Goal: Task Accomplishment & Management: Manage account settings

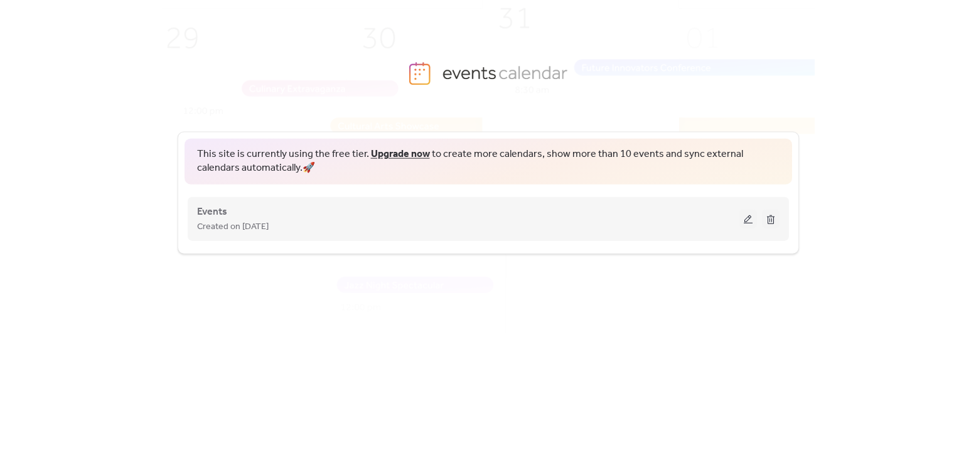
click at [461, 219] on div "Created on [DATE]" at bounding box center [468, 225] width 542 height 15
click at [748, 217] on button at bounding box center [748, 218] width 18 height 19
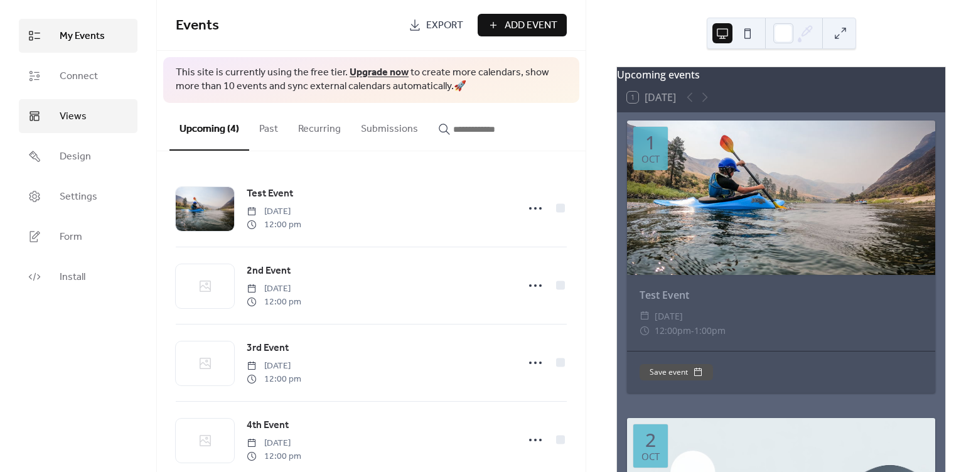
click at [89, 120] on link "Views" at bounding box center [78, 116] width 119 height 34
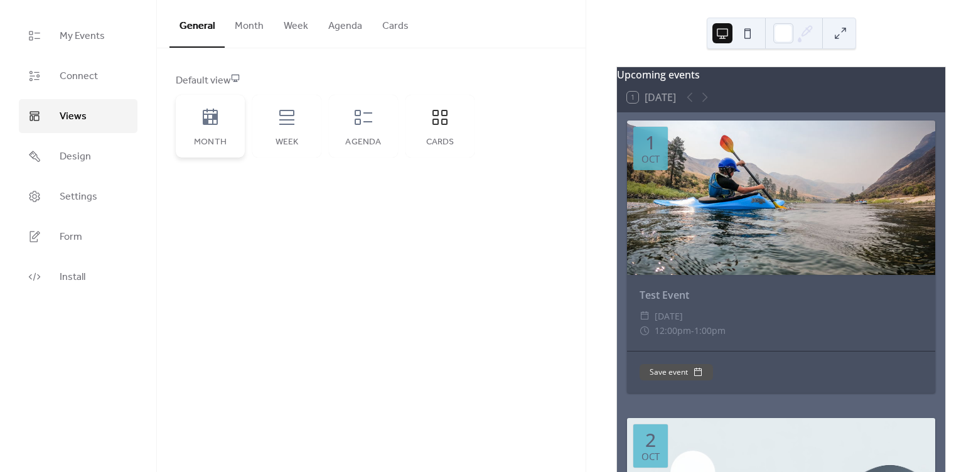
click at [215, 117] on icon at bounding box center [210, 117] width 15 height 16
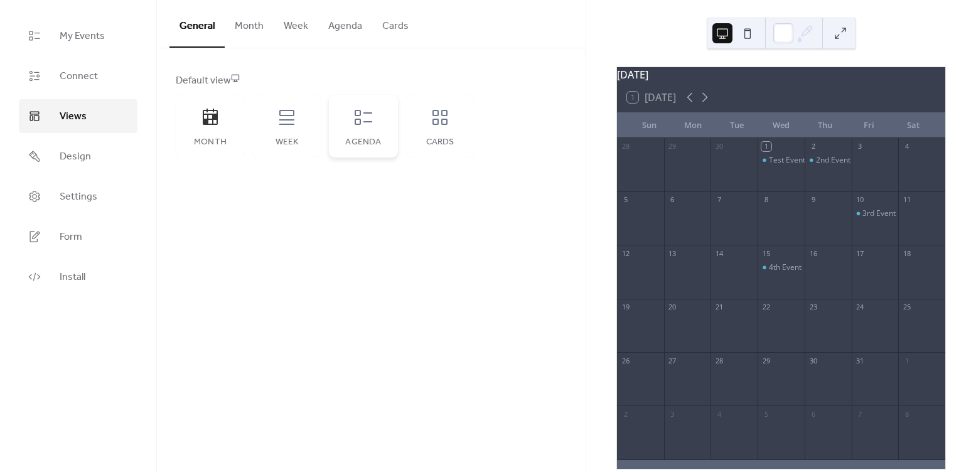
click at [365, 133] on div "Agenda" at bounding box center [363, 126] width 69 height 63
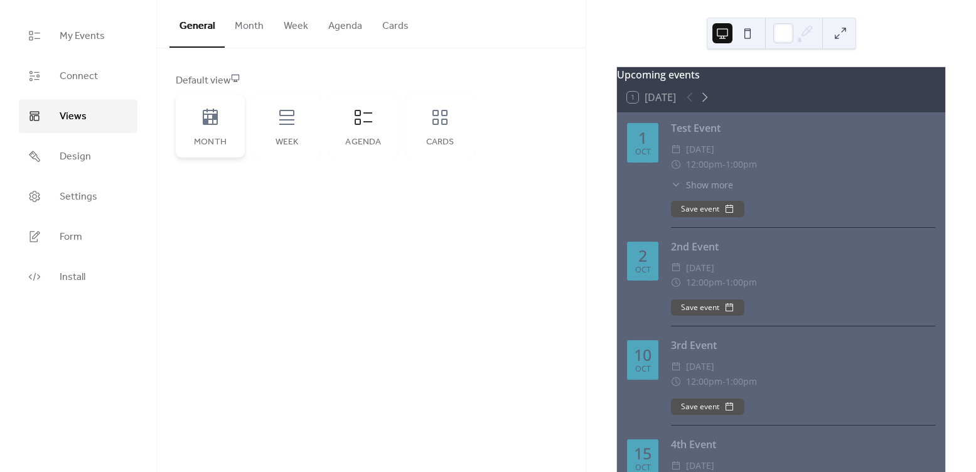
click at [218, 126] on icon at bounding box center [210, 117] width 20 height 20
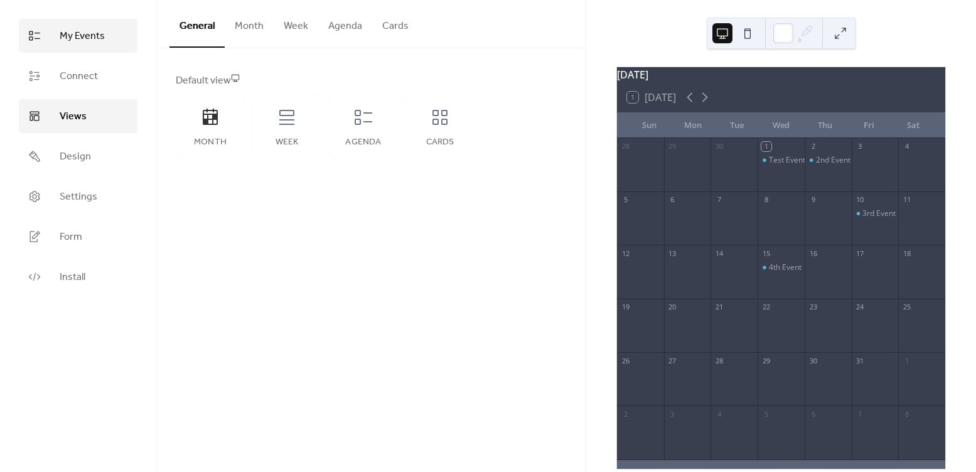
click at [80, 40] on span "My Events" at bounding box center [82, 36] width 45 height 15
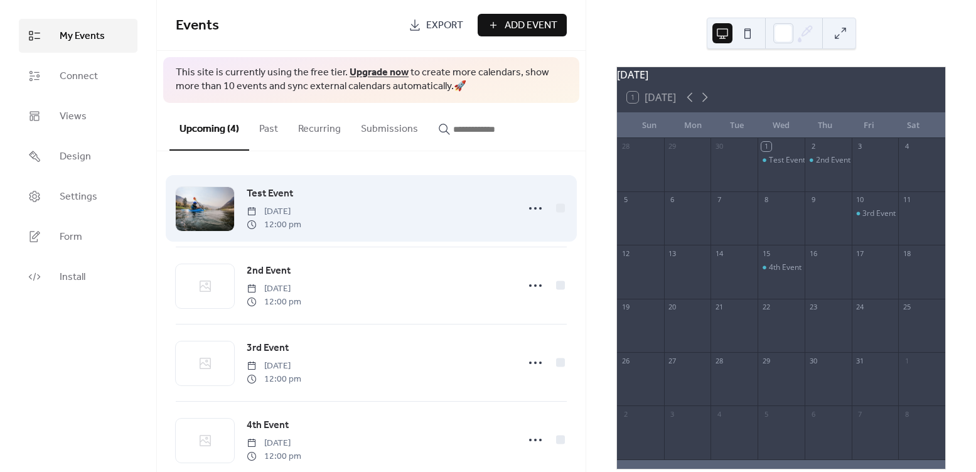
click at [393, 203] on div "Test Event [DATE] 12:00 pm" at bounding box center [379, 208] width 264 height 45
click at [532, 206] on icon at bounding box center [535, 208] width 20 height 20
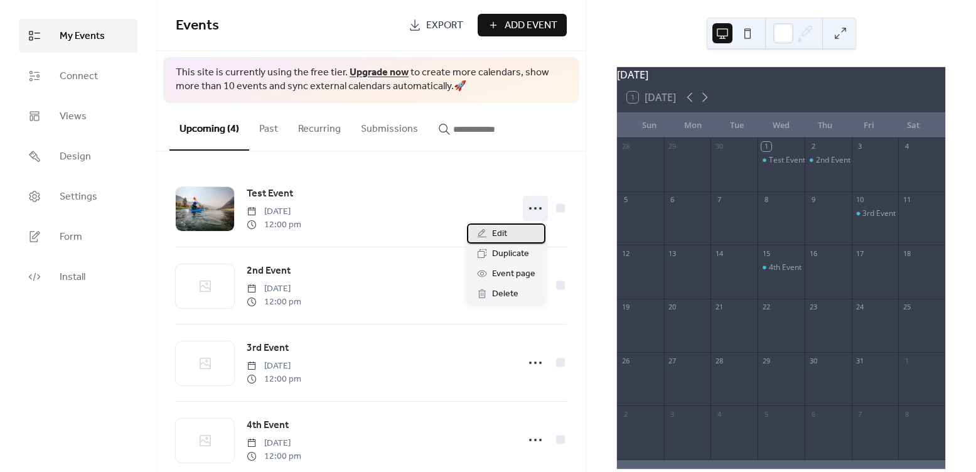
click at [497, 231] on span "Edit" at bounding box center [499, 234] width 15 height 15
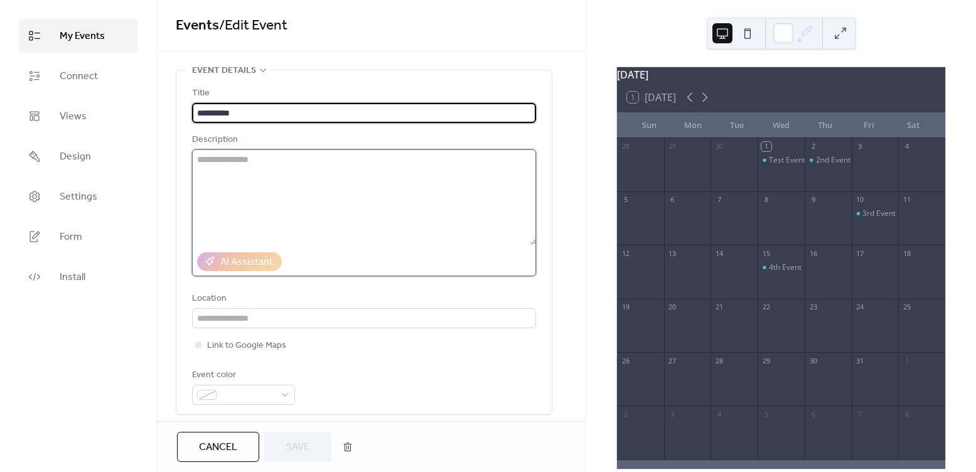
click at [270, 180] on textarea at bounding box center [364, 196] width 344 height 95
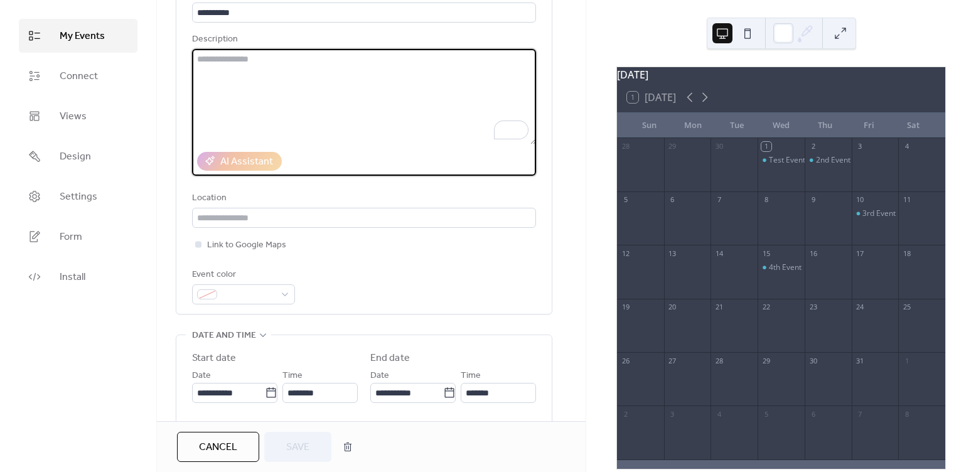
scroll to position [101, 0]
click at [265, 294] on span at bounding box center [248, 294] width 53 height 15
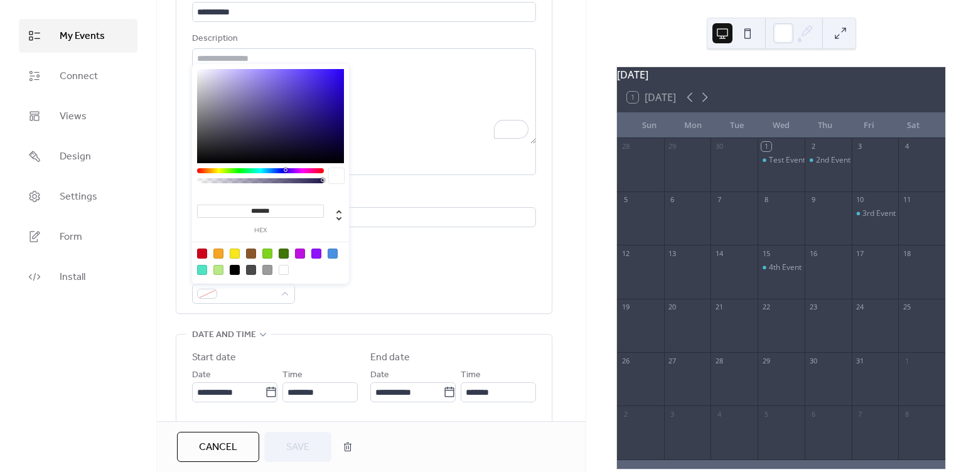
click at [400, 279] on div "Event color" at bounding box center [364, 285] width 344 height 37
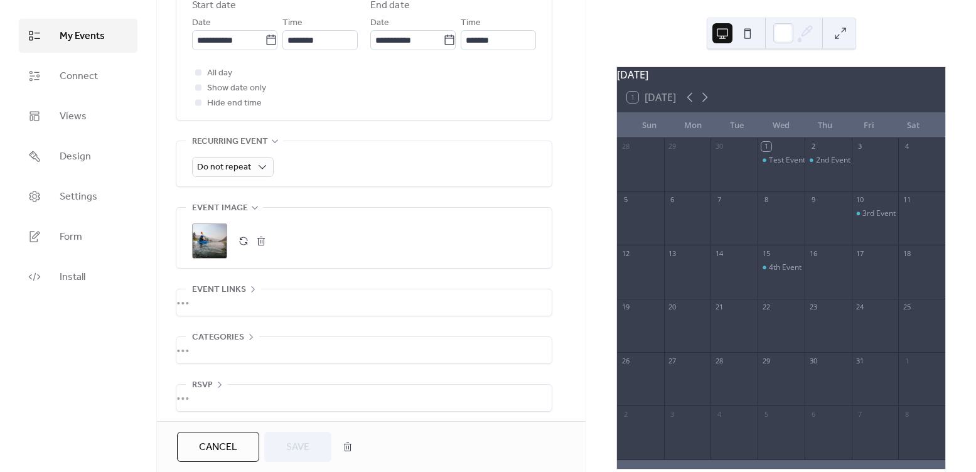
scroll to position [457, 0]
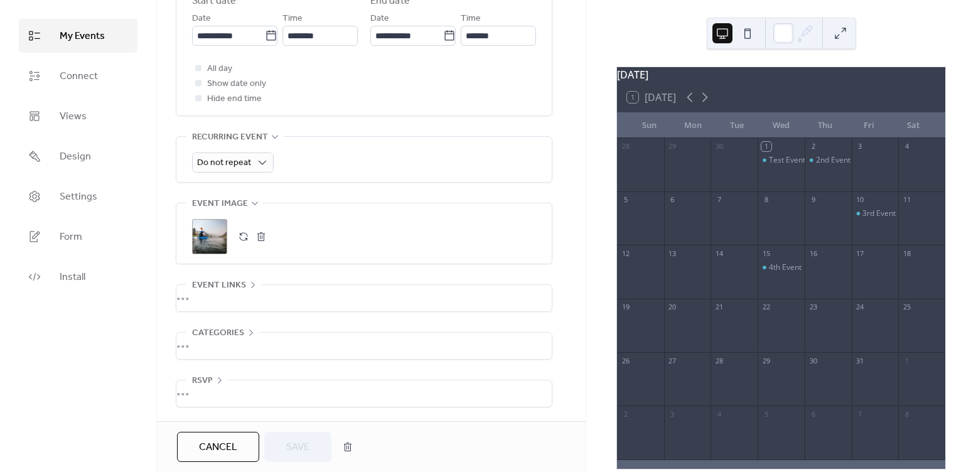
click at [230, 284] on span "Event links" at bounding box center [219, 285] width 54 height 15
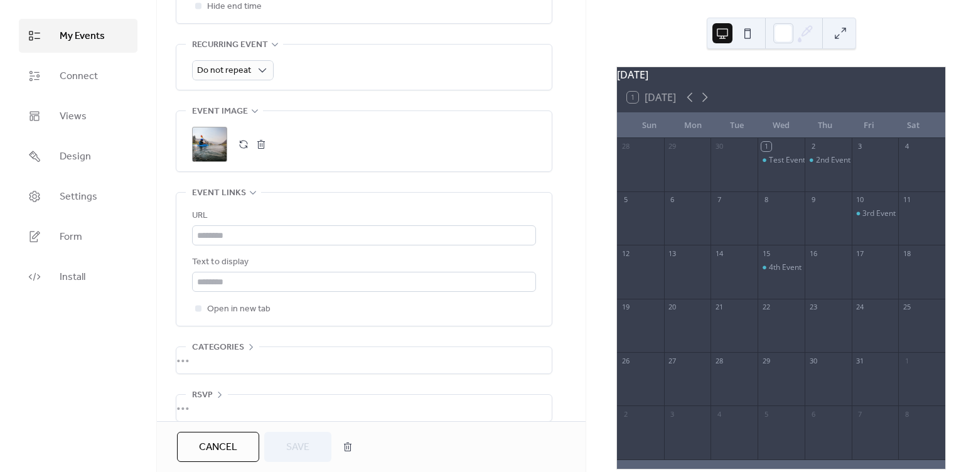
scroll to position [564, 0]
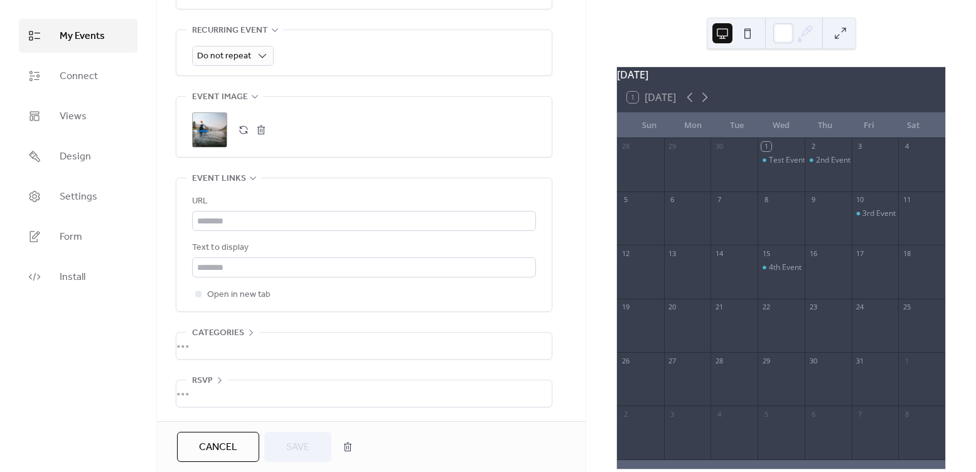
click at [227, 331] on span "Categories" at bounding box center [218, 333] width 52 height 15
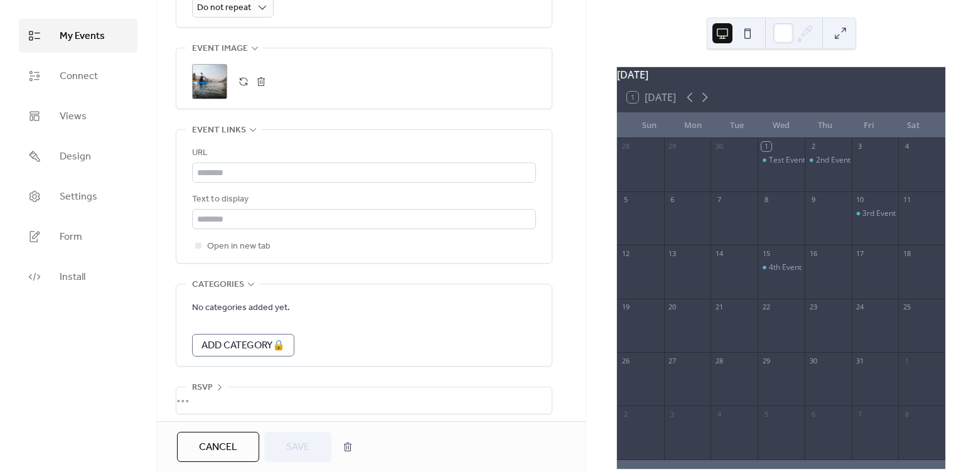
scroll to position [619, 0]
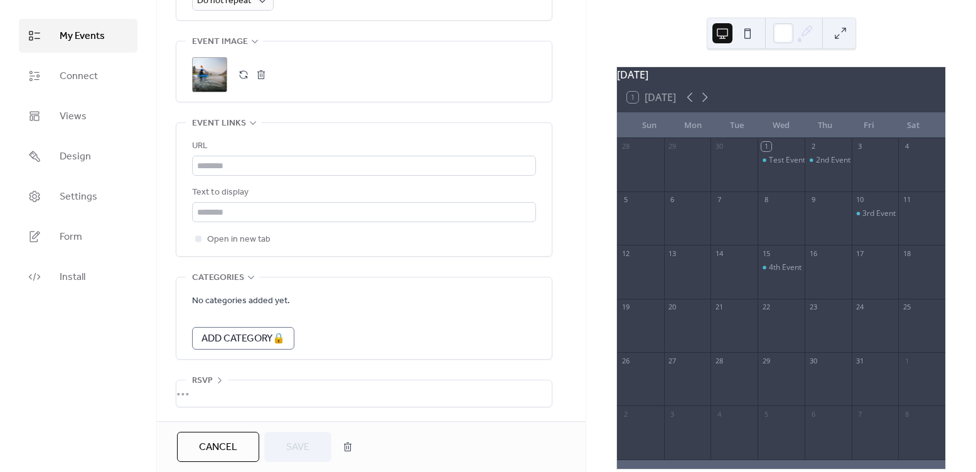
click at [200, 379] on span "RSVP" at bounding box center [202, 380] width 21 height 15
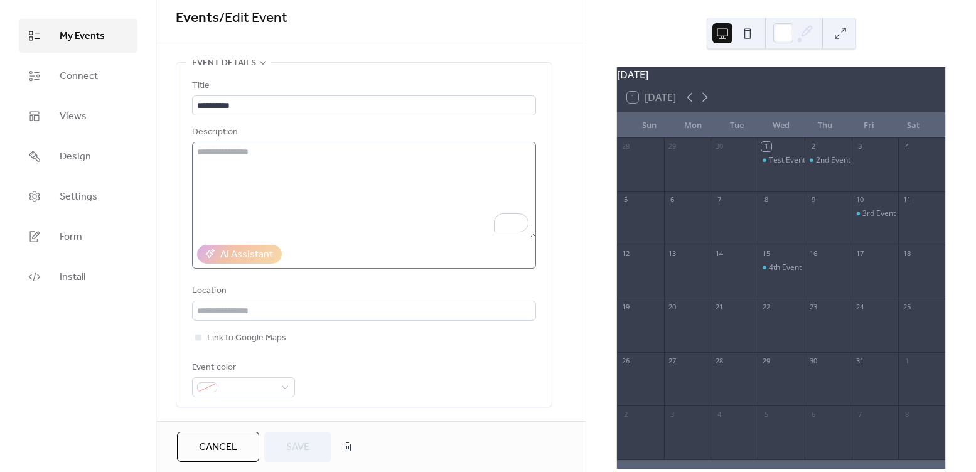
scroll to position [0, 0]
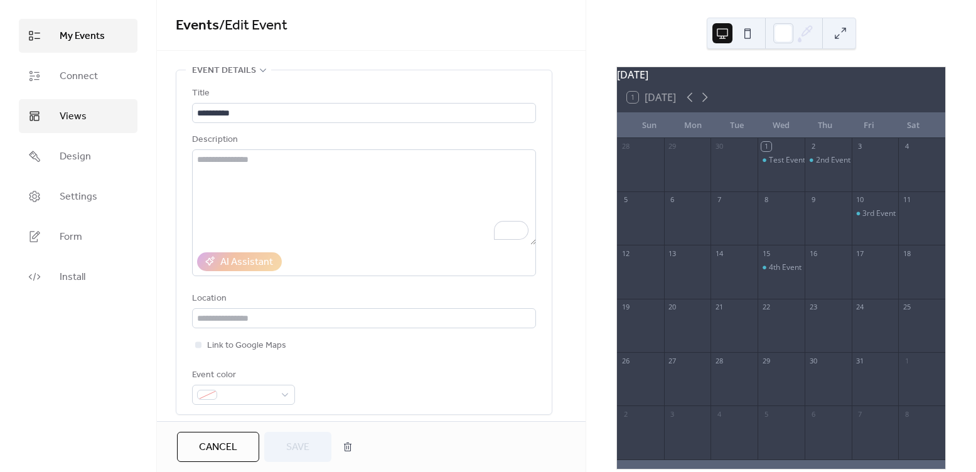
click at [76, 117] on span "Views" at bounding box center [73, 116] width 27 height 15
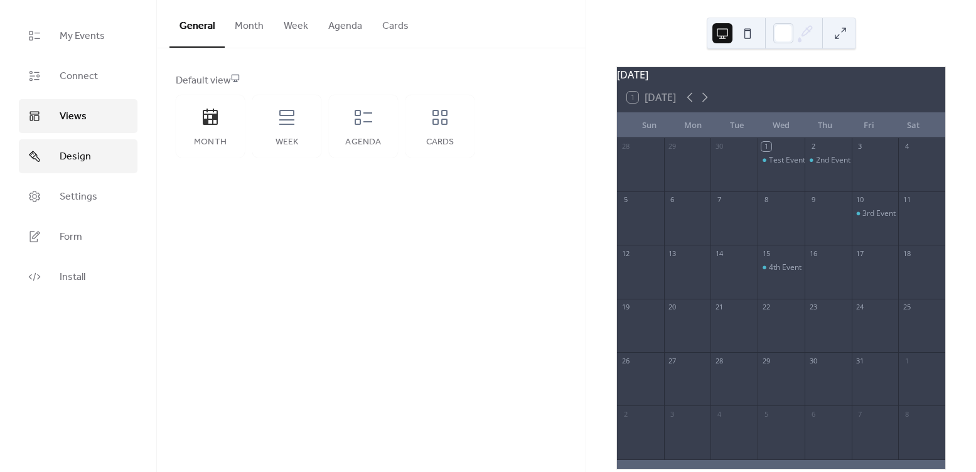
click at [88, 144] on link "Design" at bounding box center [78, 156] width 119 height 34
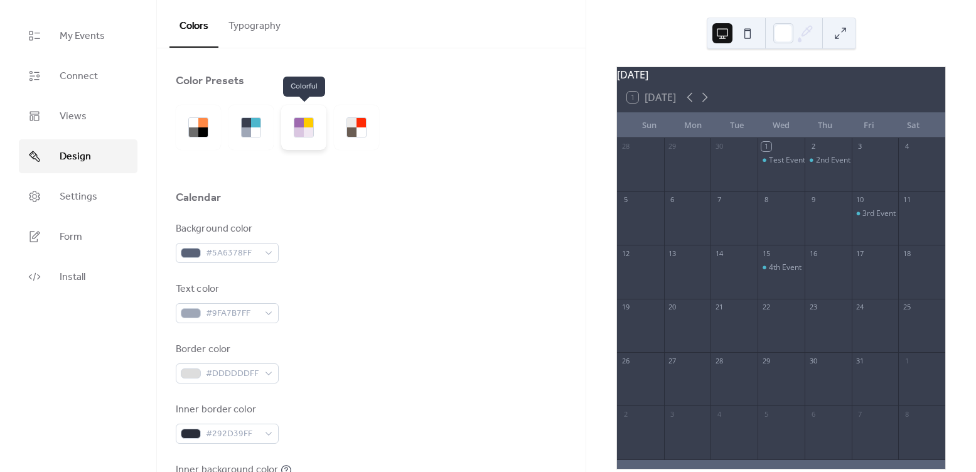
click at [302, 133] on div at bounding box center [298, 131] width 9 height 9
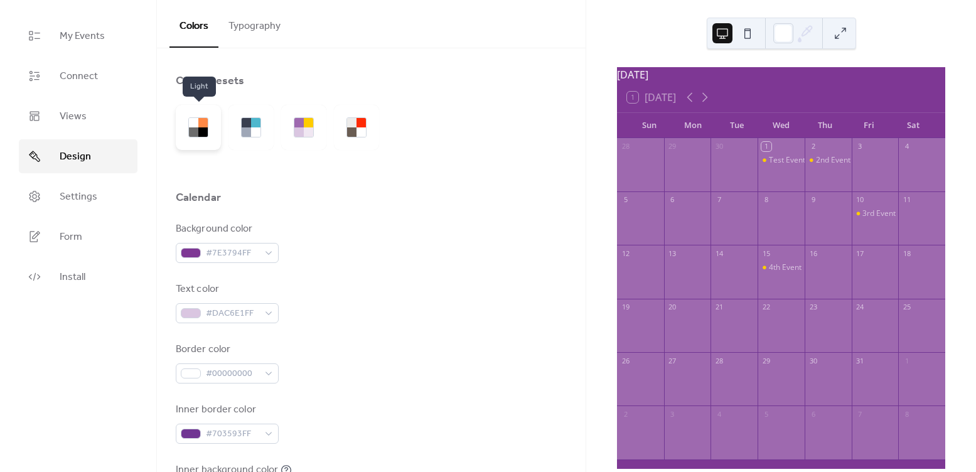
click at [201, 132] on div at bounding box center [202, 131] width 9 height 9
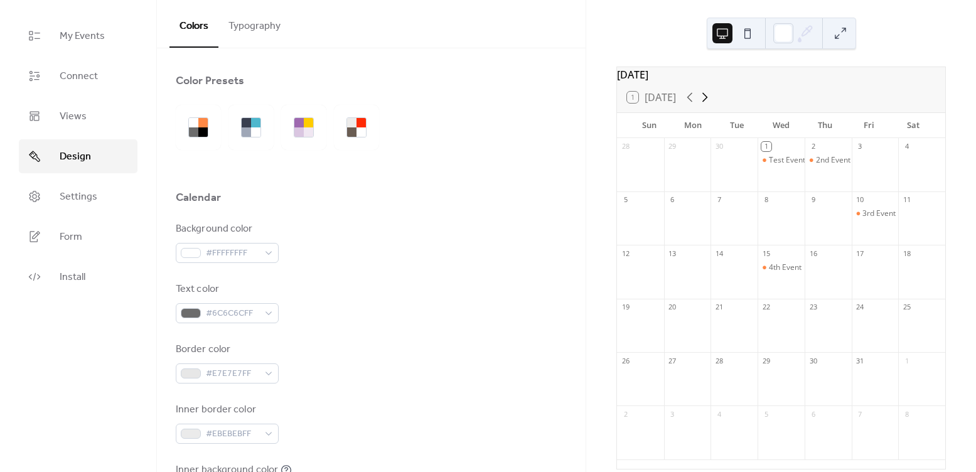
click at [704, 105] on icon at bounding box center [704, 97] width 15 height 15
click at [83, 33] on span "My Events" at bounding box center [82, 36] width 45 height 15
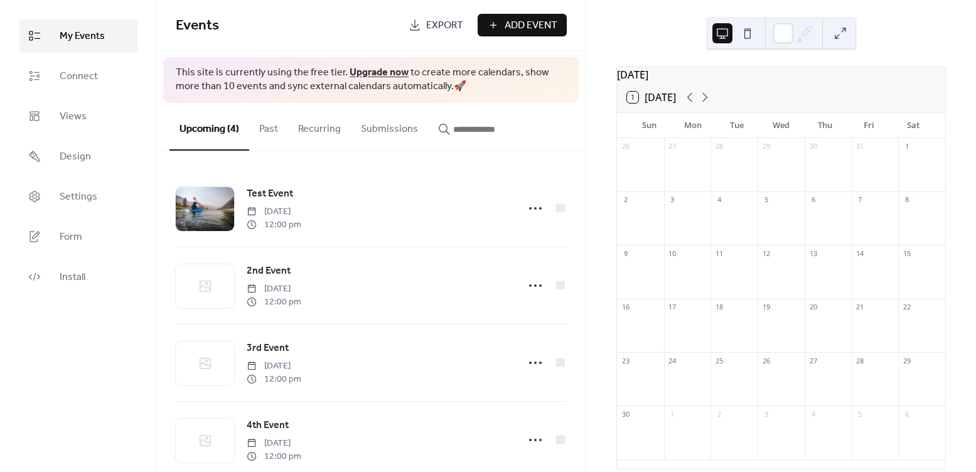
click at [528, 24] on span "Add Event" at bounding box center [531, 25] width 53 height 15
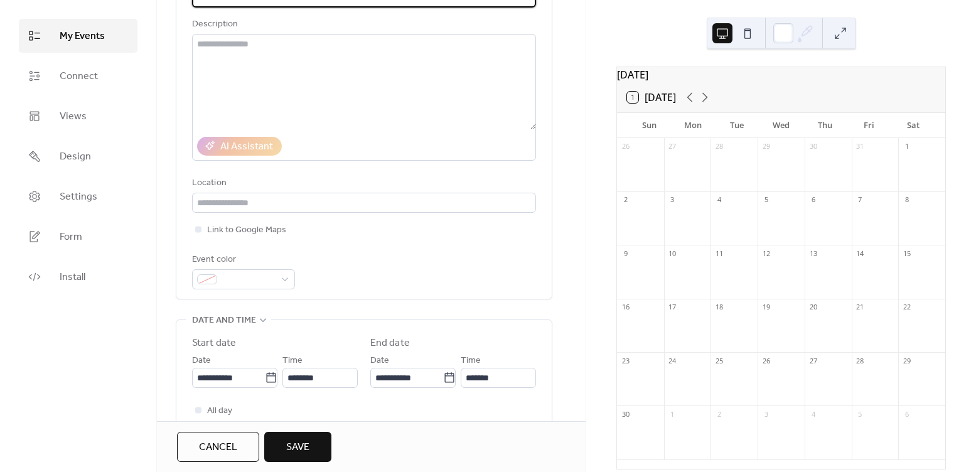
scroll to position [360, 0]
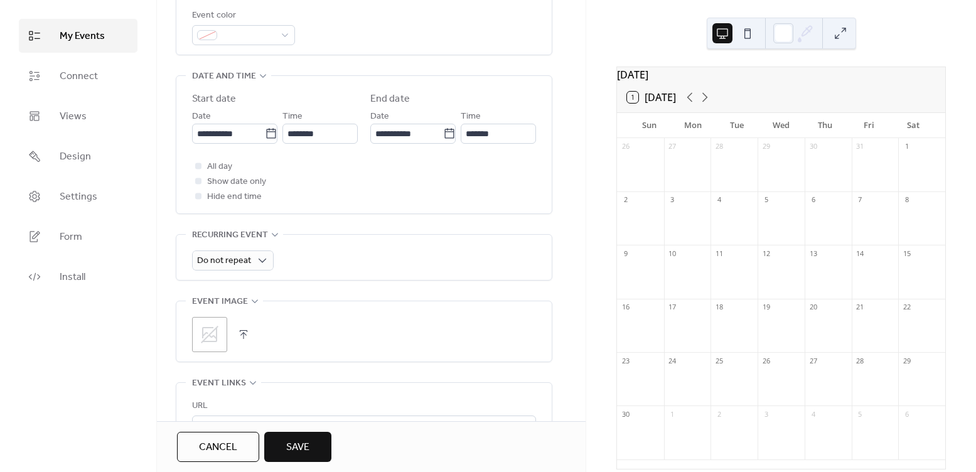
type input "**********"
click at [299, 445] on span "Save" at bounding box center [297, 447] width 23 height 15
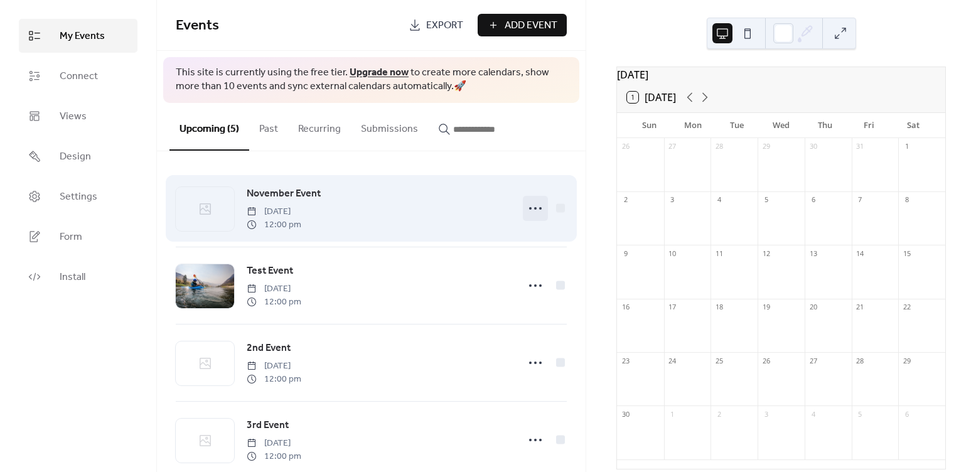
click at [525, 205] on icon at bounding box center [535, 208] width 20 height 20
click at [534, 208] on circle at bounding box center [535, 208] width 3 height 3
click at [525, 207] on icon at bounding box center [535, 208] width 20 height 20
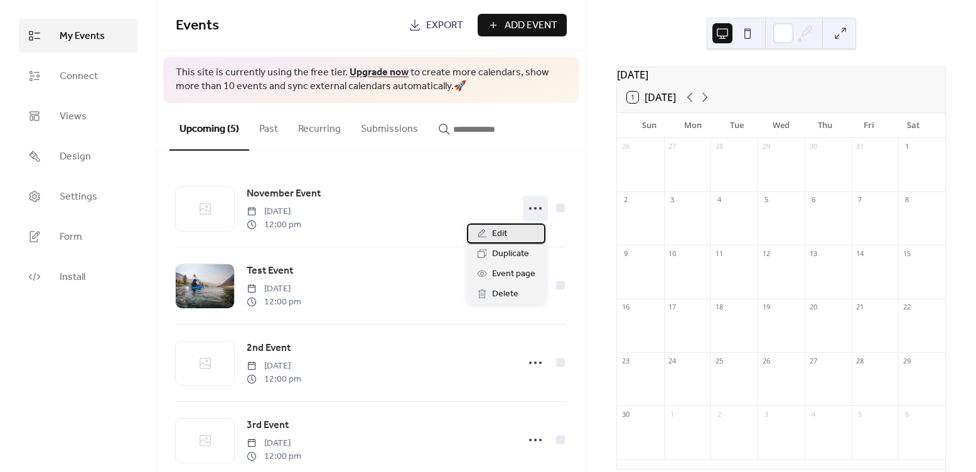
click at [489, 238] on div "Edit" at bounding box center [506, 233] width 78 height 20
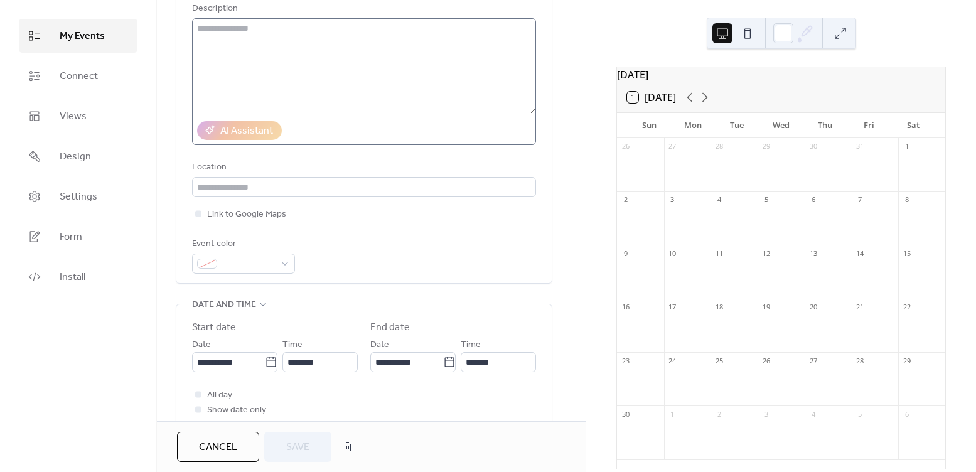
scroll to position [199, 0]
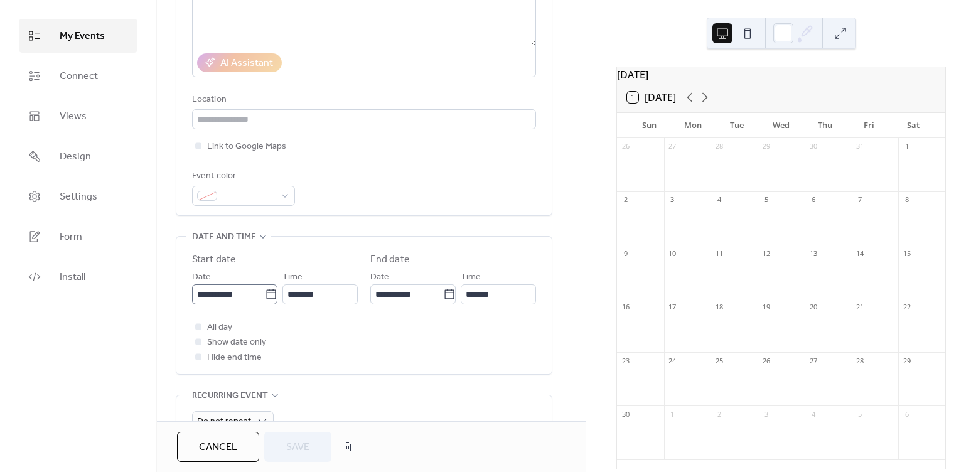
click at [270, 295] on icon at bounding box center [271, 294] width 13 height 13
click at [265, 295] on input "**********" at bounding box center [228, 294] width 73 height 20
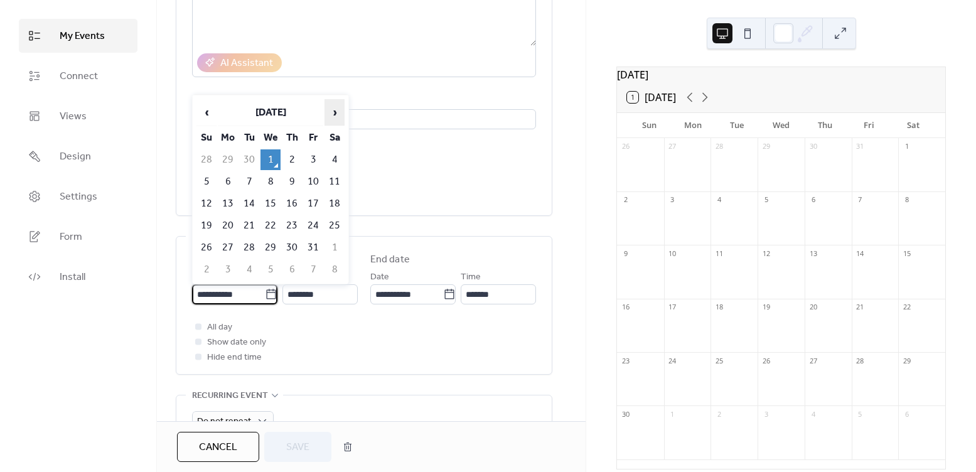
click at [327, 116] on span "›" at bounding box center [334, 112] width 19 height 25
click at [340, 158] on td "1" at bounding box center [334, 159] width 20 height 21
type input "**********"
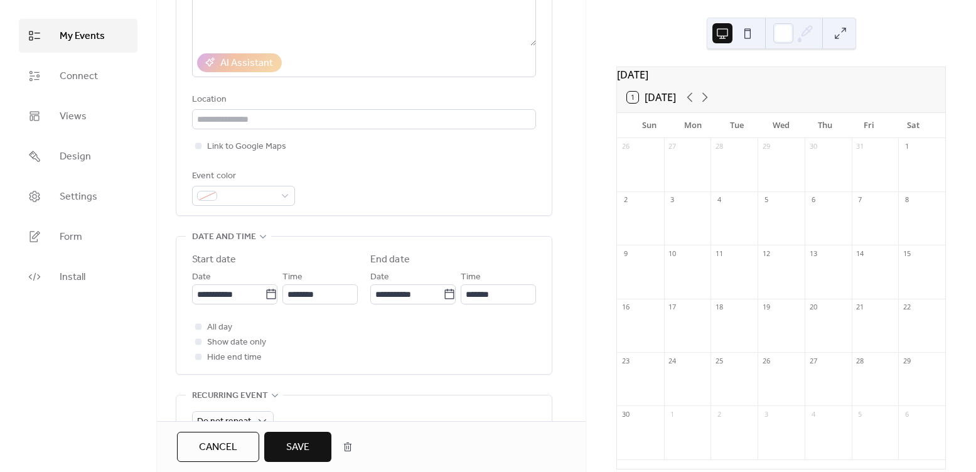
click at [315, 454] on button "Save" at bounding box center [297, 447] width 67 height 30
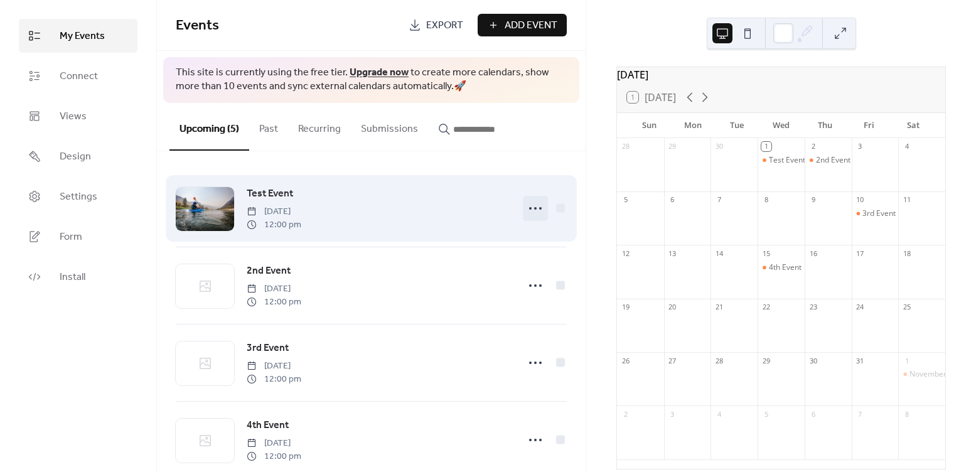
drag, startPoint x: 528, startPoint y: 208, endPoint x: 527, endPoint y: 218, distance: 10.1
click at [528, 207] on icon at bounding box center [535, 208] width 20 height 20
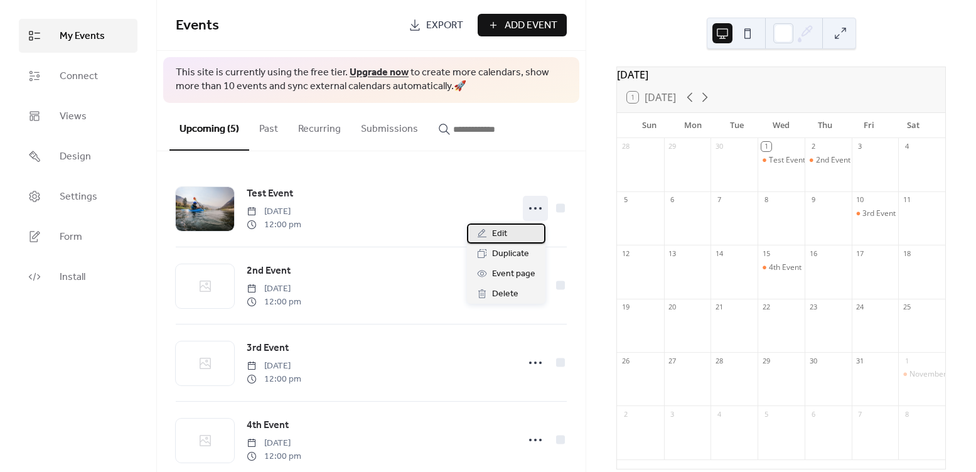
click at [502, 230] on span "Edit" at bounding box center [499, 234] width 15 height 15
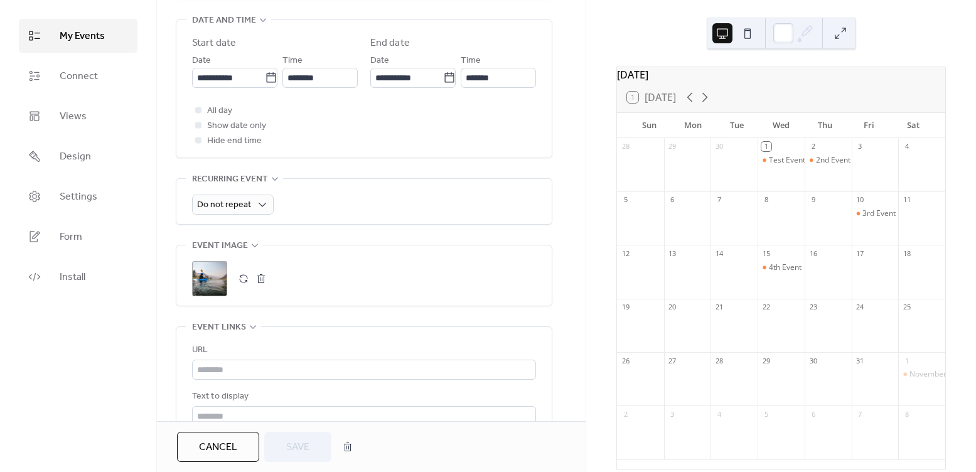
scroll to position [414, 0]
click at [269, 79] on icon at bounding box center [271, 79] width 13 height 13
click at [265, 79] on input "**********" at bounding box center [228, 79] width 73 height 20
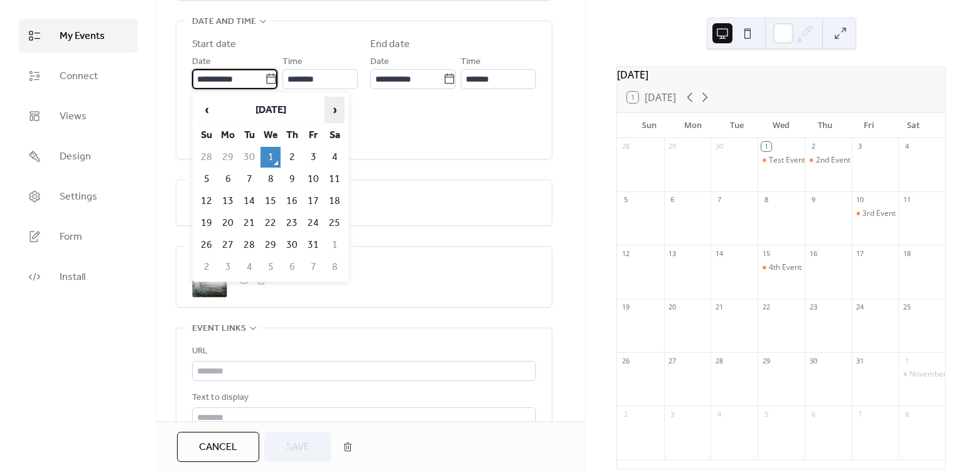
click at [331, 108] on span "›" at bounding box center [334, 109] width 19 height 25
click at [333, 156] on td "1" at bounding box center [334, 157] width 20 height 21
type input "**********"
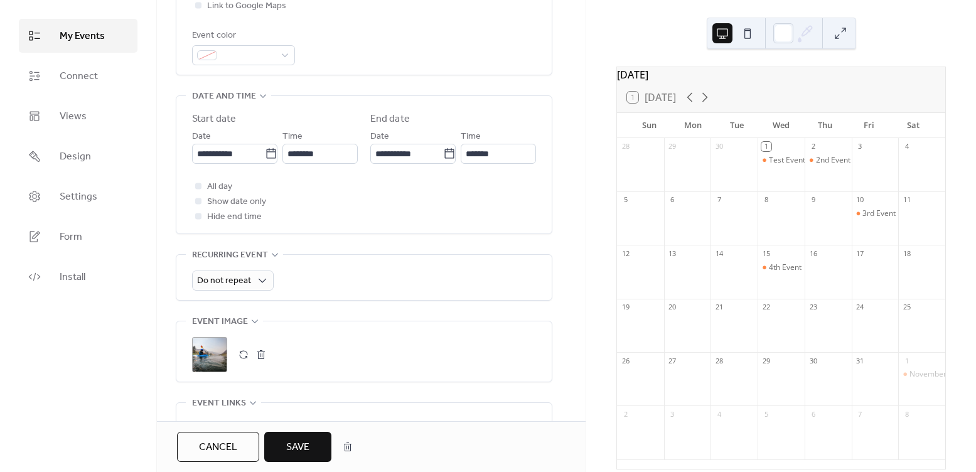
scroll to position [326, 0]
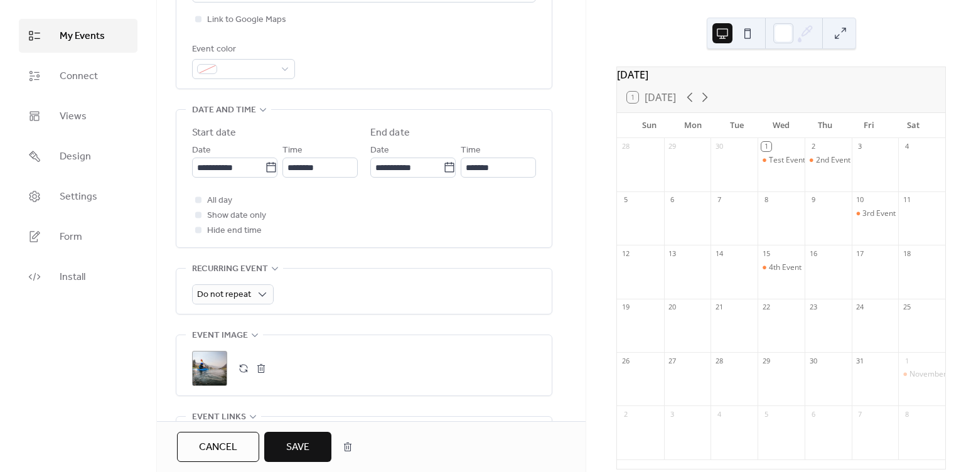
click at [89, 40] on span "My Events" at bounding box center [82, 36] width 45 height 15
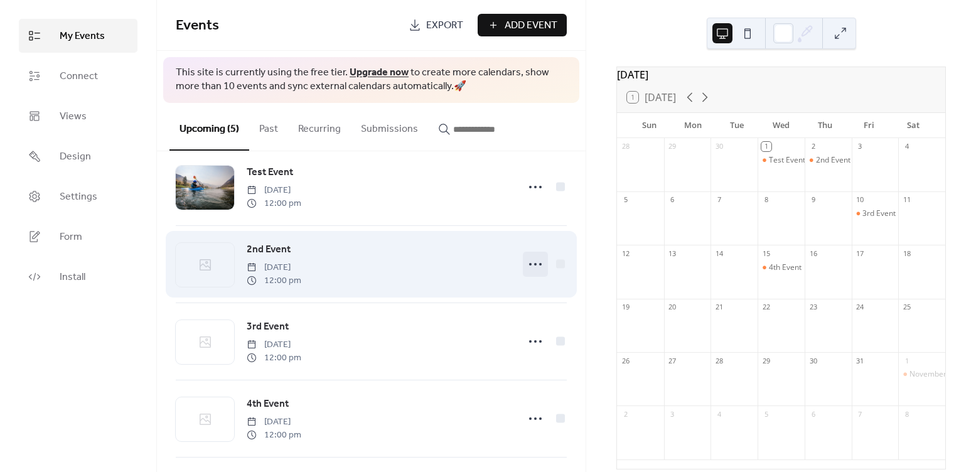
scroll to position [22, 0]
click at [534, 262] on circle at bounding box center [535, 263] width 3 height 3
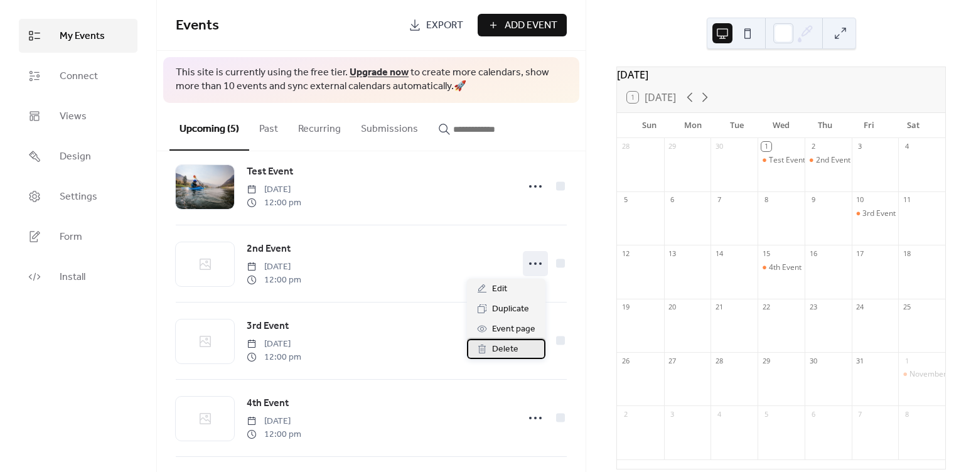
click at [510, 350] on span "Delete" at bounding box center [505, 349] width 26 height 15
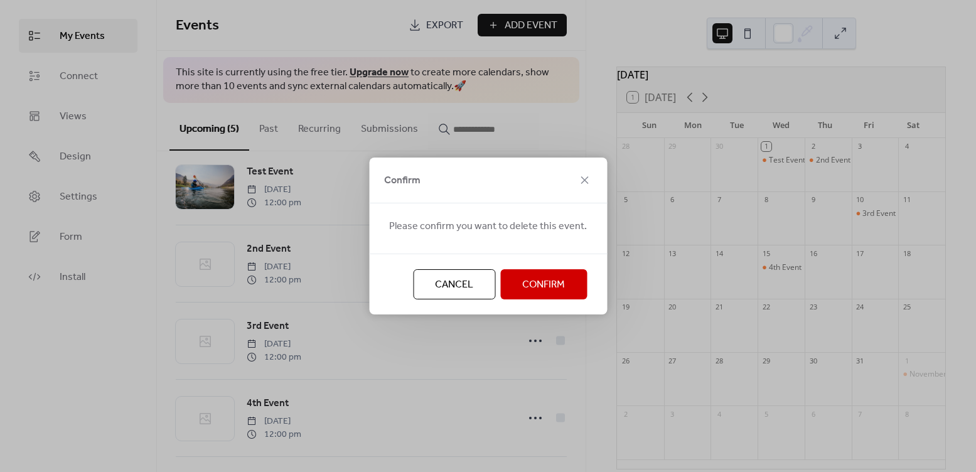
click at [527, 289] on span "Confirm" at bounding box center [543, 284] width 43 height 15
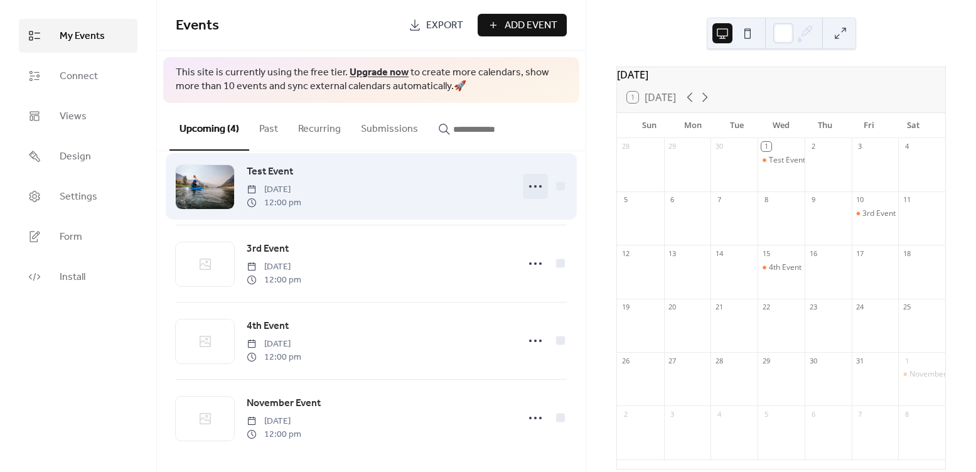
click at [528, 187] on icon at bounding box center [535, 186] width 20 height 20
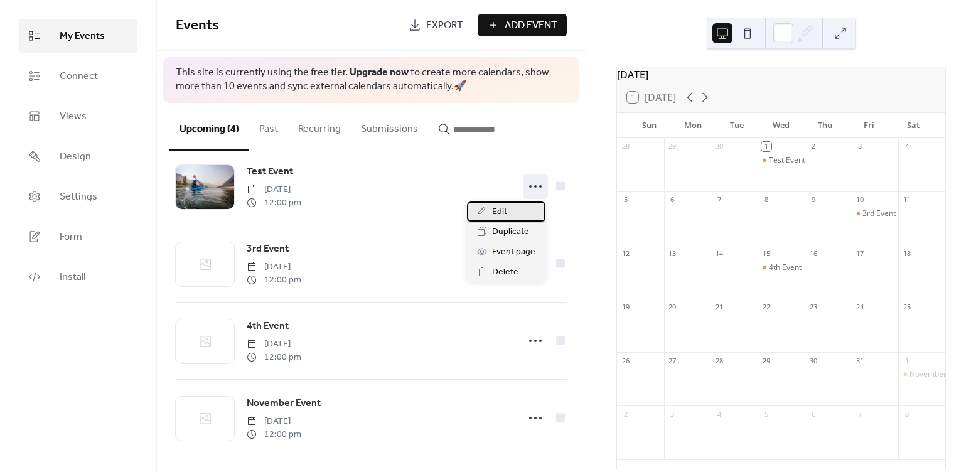
click at [496, 210] on span "Edit" at bounding box center [499, 212] width 15 height 15
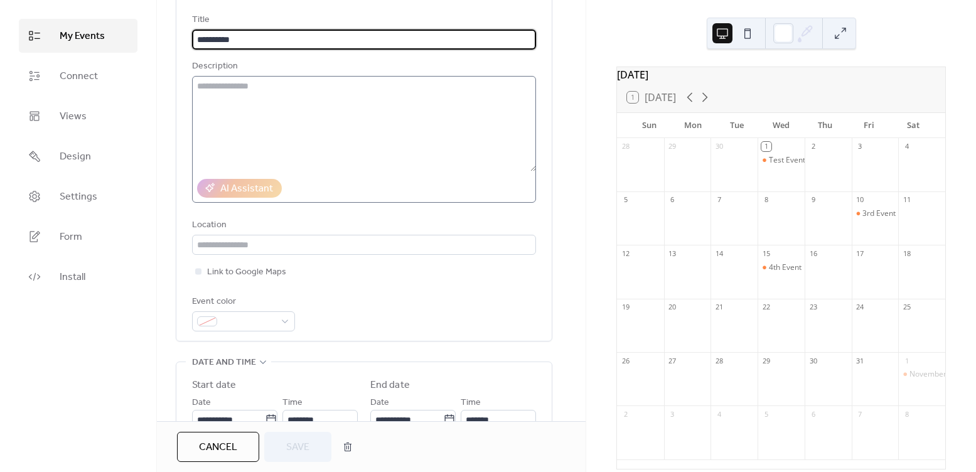
scroll to position [235, 0]
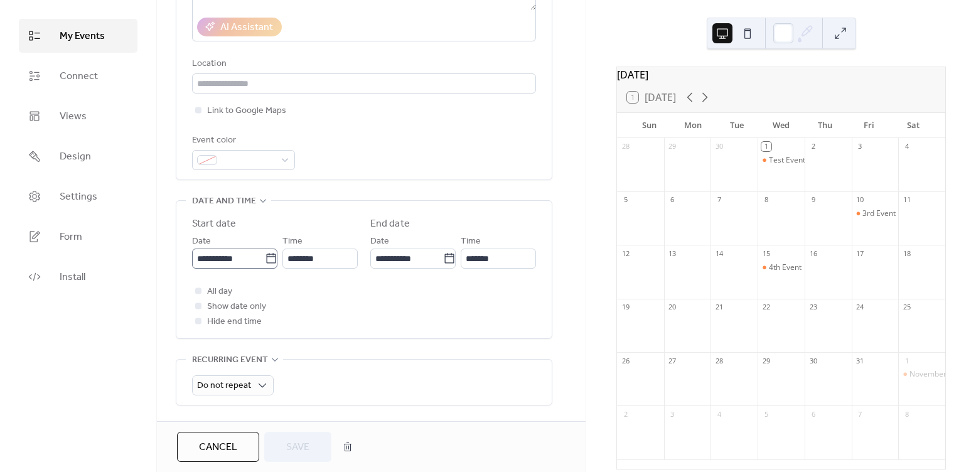
click at [270, 257] on icon at bounding box center [271, 258] width 13 height 13
click at [265, 257] on input "**********" at bounding box center [228, 259] width 73 height 20
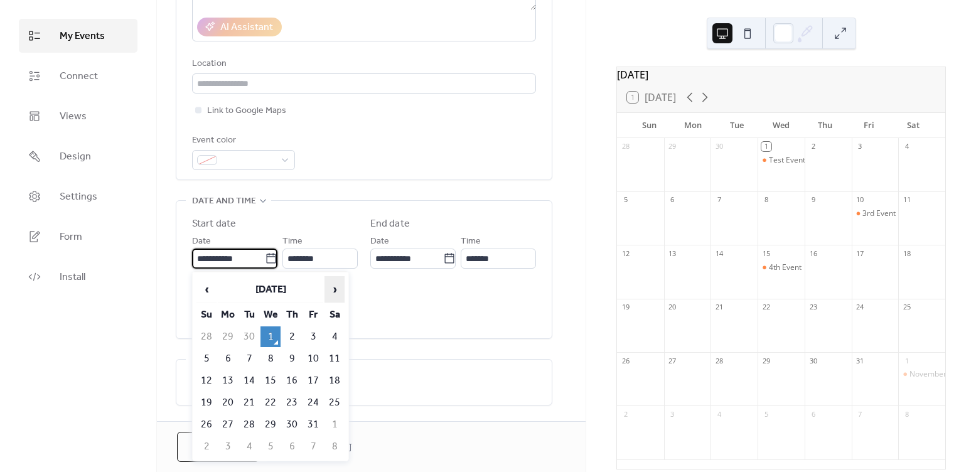
click at [336, 296] on span "›" at bounding box center [334, 289] width 19 height 25
click at [331, 338] on td "1" at bounding box center [334, 336] width 20 height 21
type input "**********"
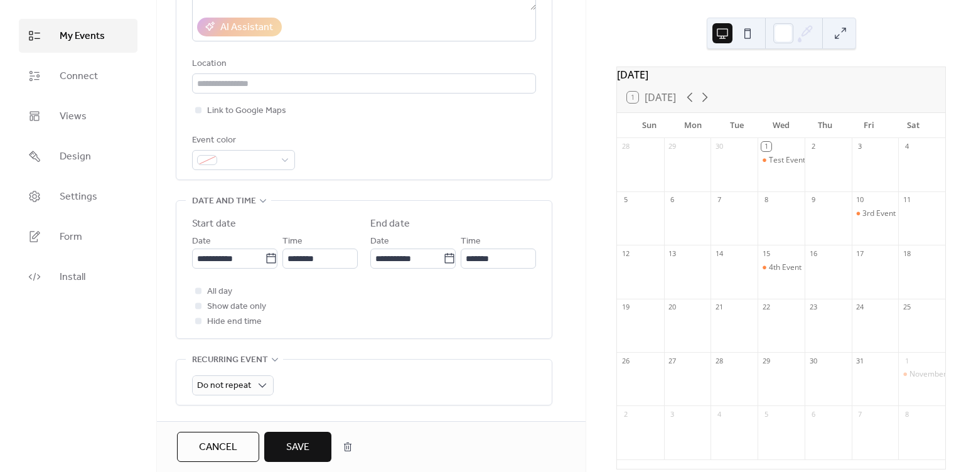
click at [306, 441] on span "Save" at bounding box center [297, 447] width 23 height 15
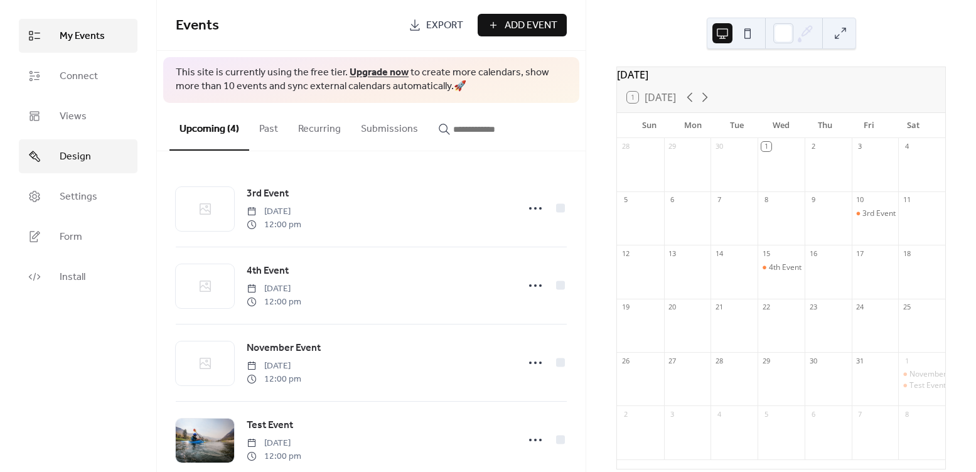
click at [86, 159] on span "Design" at bounding box center [75, 156] width 31 height 15
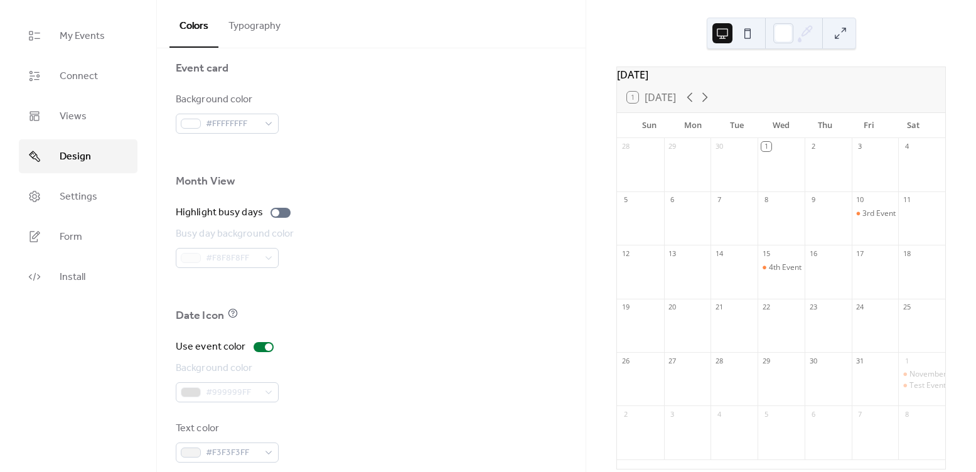
scroll to position [793, 0]
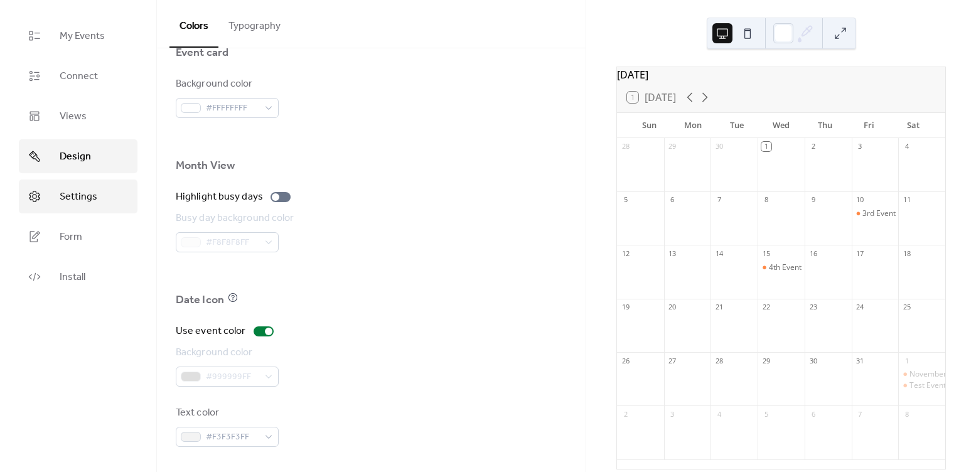
click at [76, 206] on link "Settings" at bounding box center [78, 196] width 119 height 34
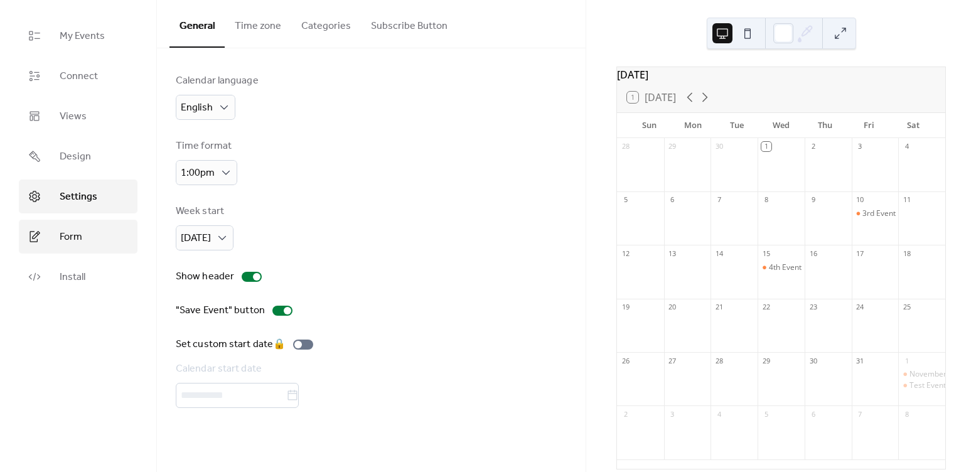
click at [100, 237] on link "Form" at bounding box center [78, 237] width 119 height 34
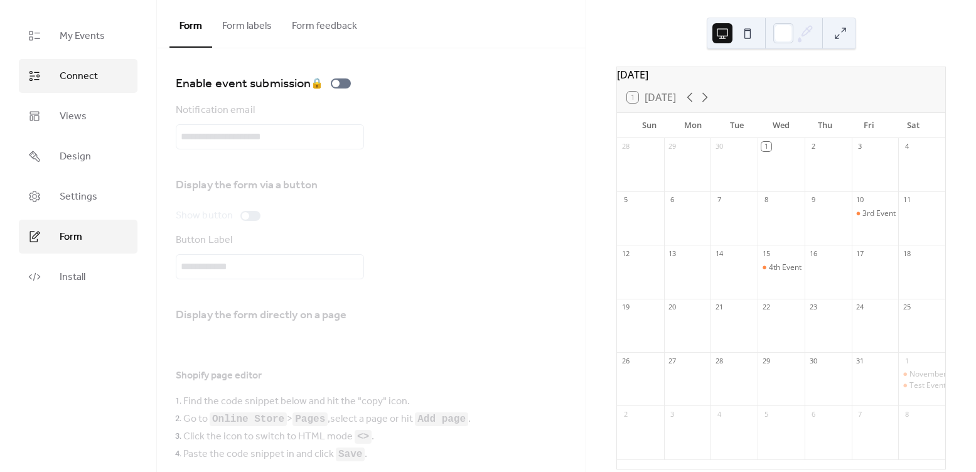
click at [72, 75] on span "Connect" at bounding box center [79, 76] width 38 height 15
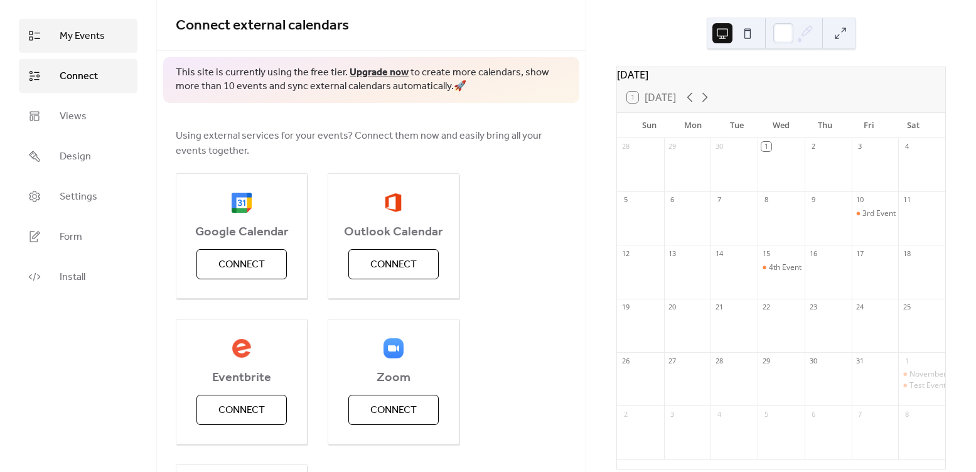
click at [80, 44] on span "My Events" at bounding box center [82, 36] width 45 height 15
